Goal: Check status: Check status

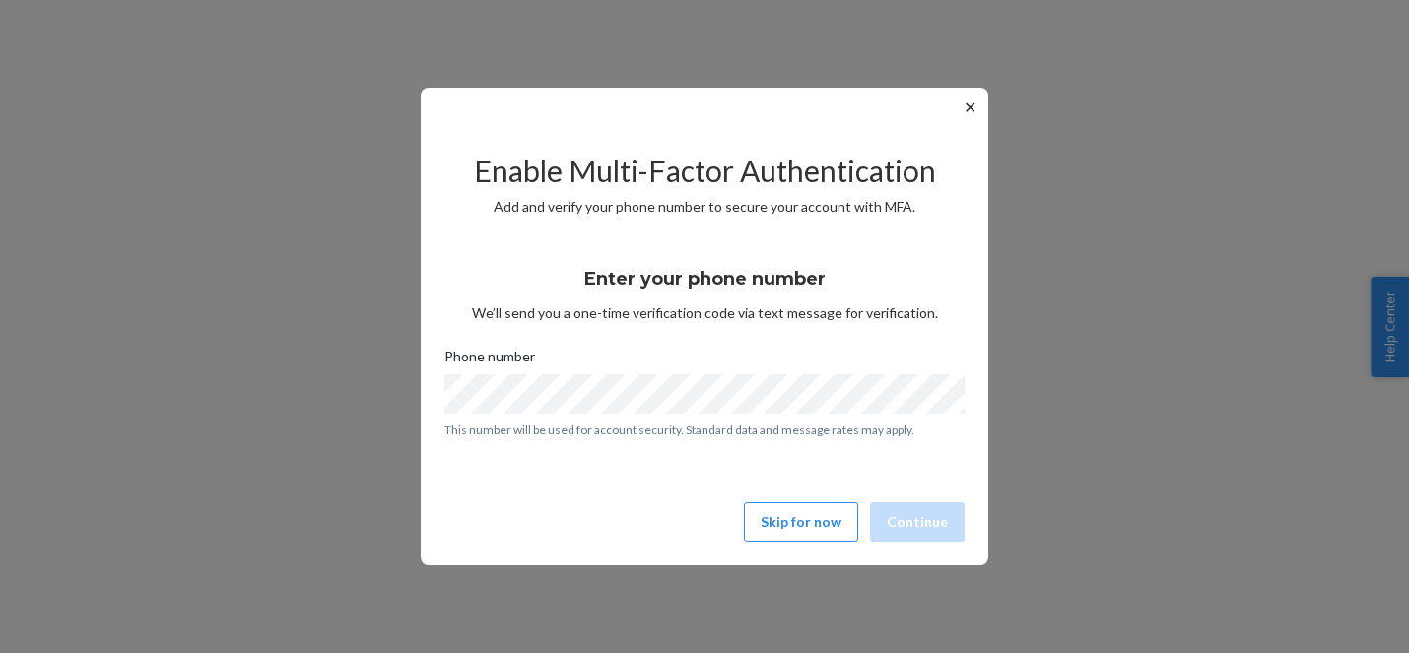
click at [971, 111] on button "✕" at bounding box center [970, 108] width 21 height 24
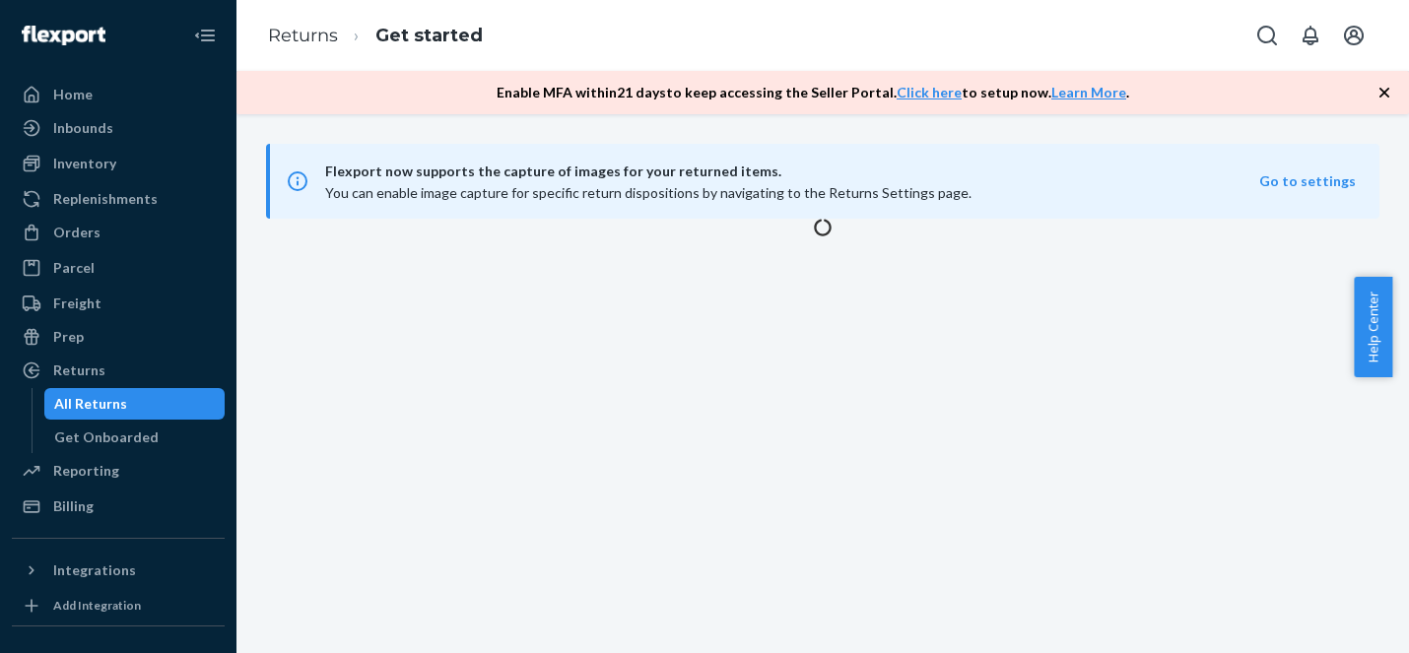
click at [1388, 95] on icon "button" at bounding box center [1384, 93] width 20 height 20
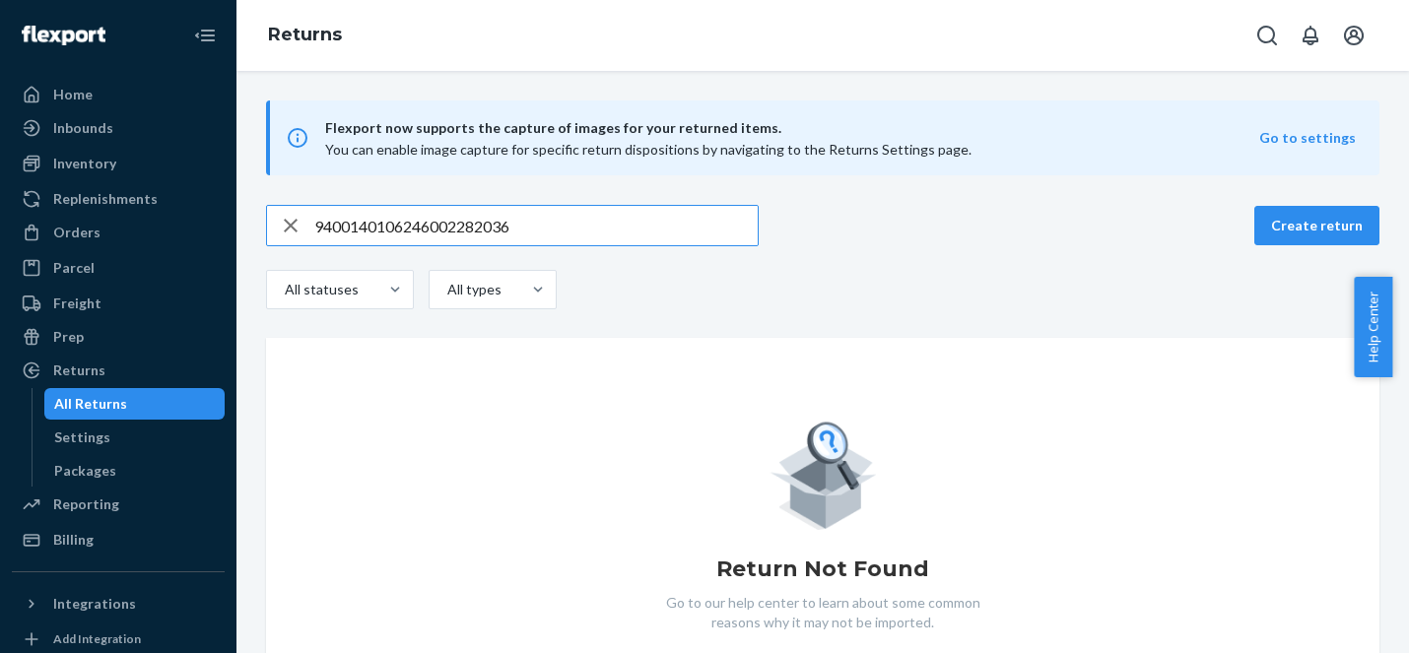
type input "9400140106246002282036"
click at [283, 223] on icon "button" at bounding box center [291, 225] width 24 height 39
click at [376, 229] on input "text" at bounding box center [535, 225] width 443 height 39
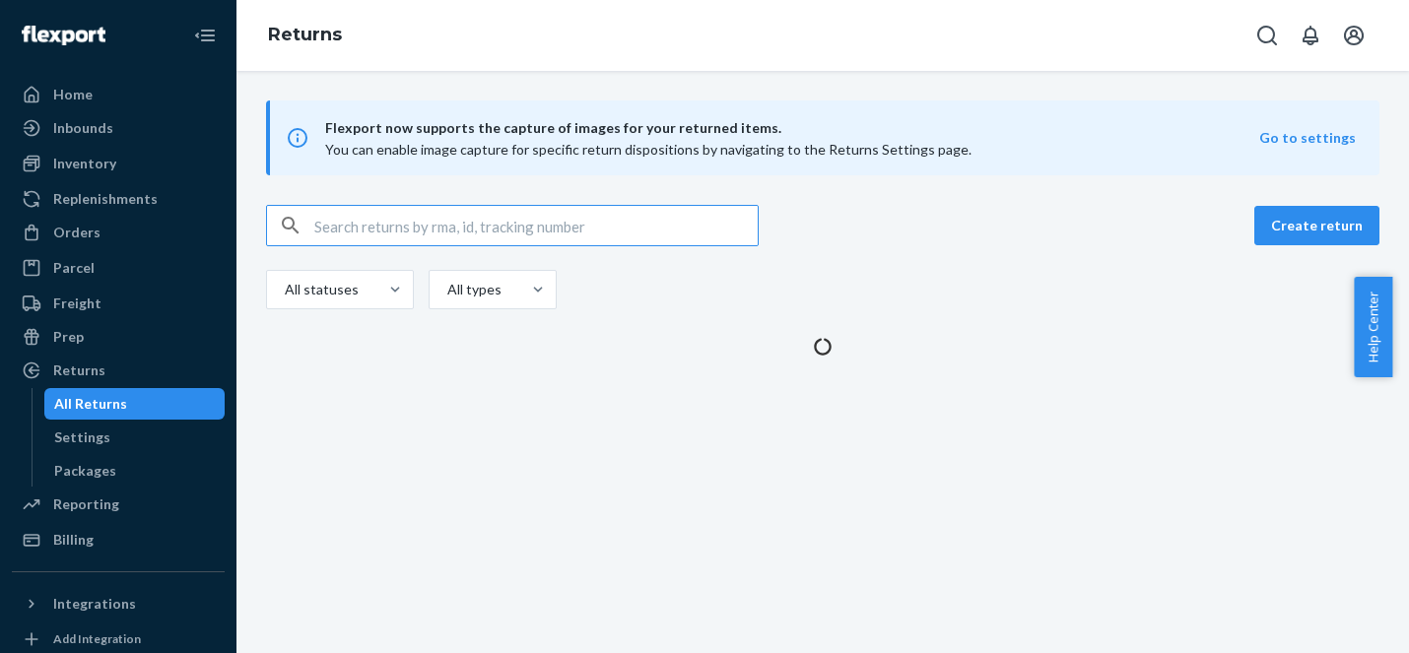
paste input "9400140106246002361236"
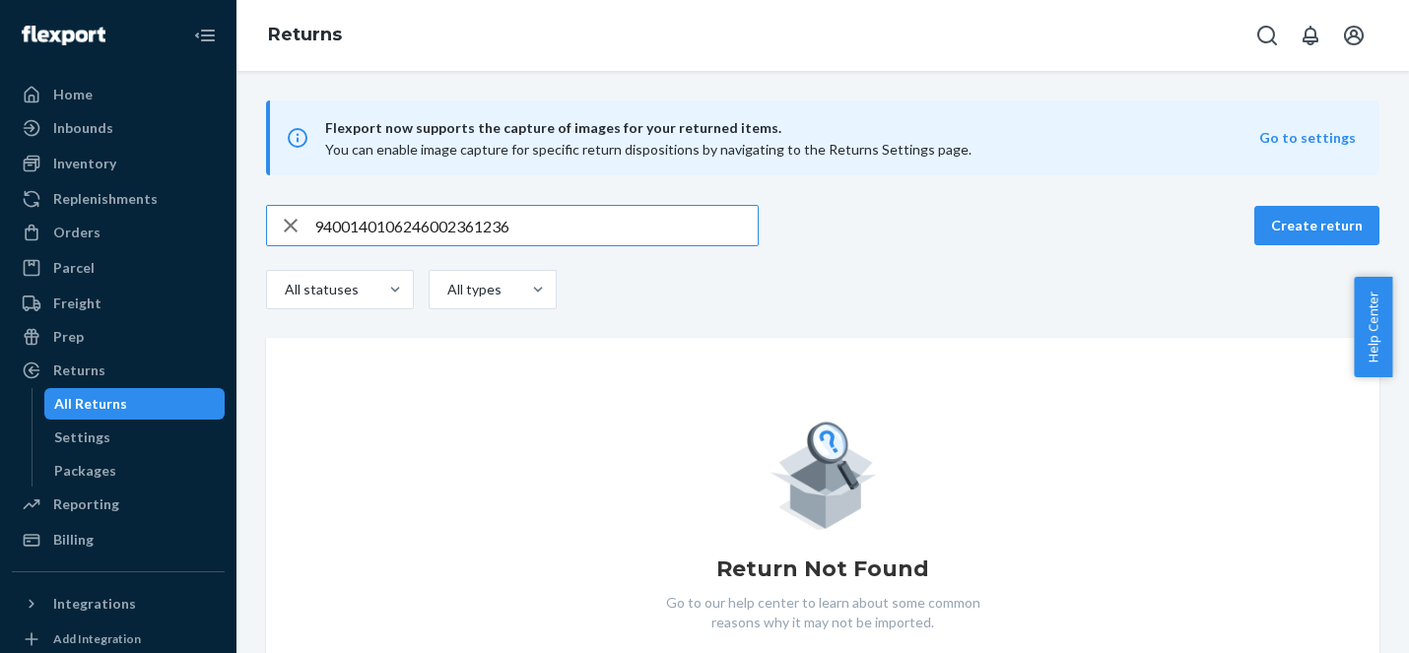
type input "9400140106246002361236"
drag, startPoint x: 292, startPoint y: 230, endPoint x: 371, endPoint y: 233, distance: 79.9
click at [292, 229] on icon "button" at bounding box center [291, 225] width 24 height 39
click at [371, 233] on input "text" at bounding box center [535, 225] width 443 height 39
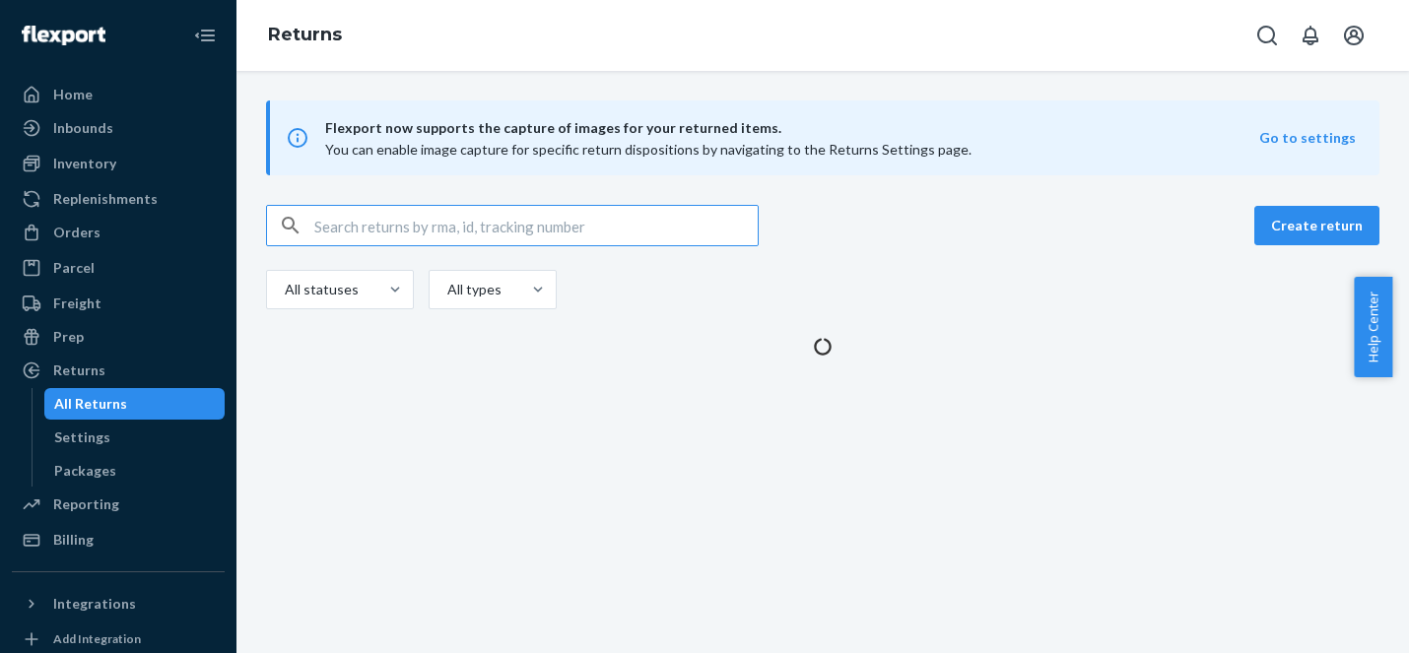
paste input "9400140106246002307500"
type input "9400140106246002307500"
